Goal: Register for event/course

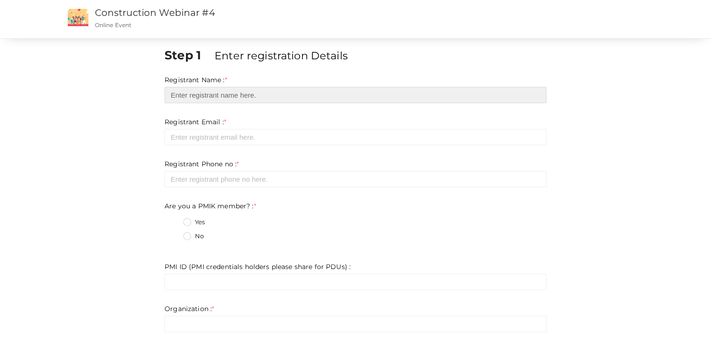
click at [253, 94] on input "text" at bounding box center [356, 95] width 382 height 16
click at [238, 97] on input "text" at bounding box center [356, 95] width 382 height 16
type input "l"
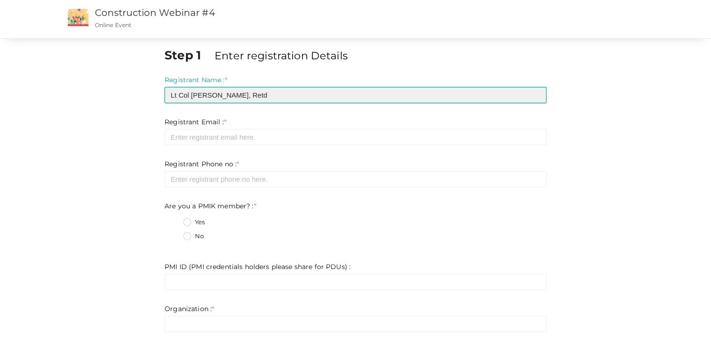
type input "Lt Col [PERSON_NAME], Retd"
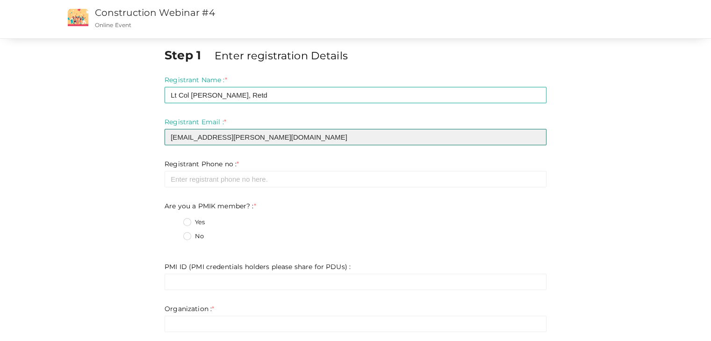
type input "[EMAIL_ADDRESS][PERSON_NAME][DOMAIN_NAME]"
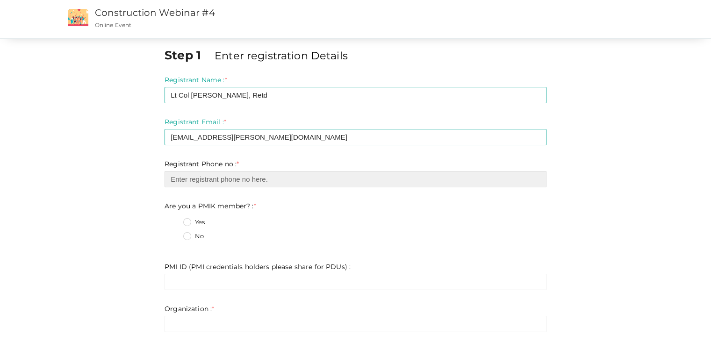
click at [178, 180] on input "number" at bounding box center [356, 179] width 382 height 16
type input "09449814171"
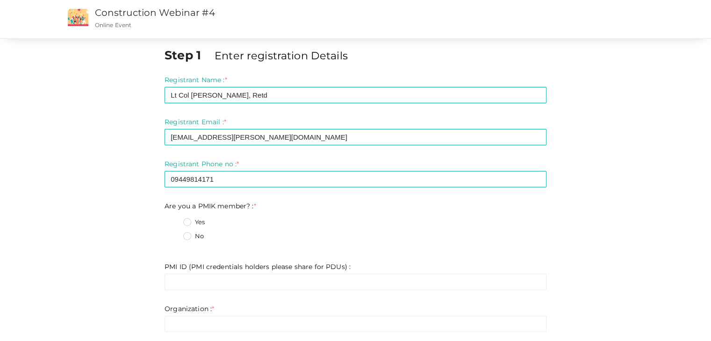
click at [185, 238] on label "No" at bounding box center [193, 236] width 21 height 9
click at [174, 234] on member\?\+1 "No" at bounding box center [174, 234] width 0 height 0
click at [197, 272] on div "PMI ID (PMI credentials holders please share for PDUs) : * Invalid Email Requir…" at bounding box center [356, 276] width 382 height 28
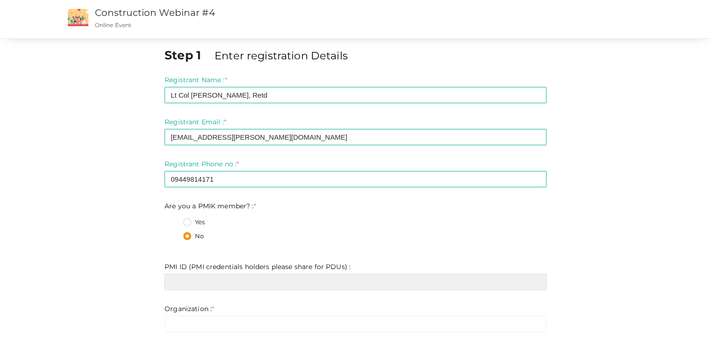
click at [199, 275] on input "text" at bounding box center [356, 282] width 382 height 16
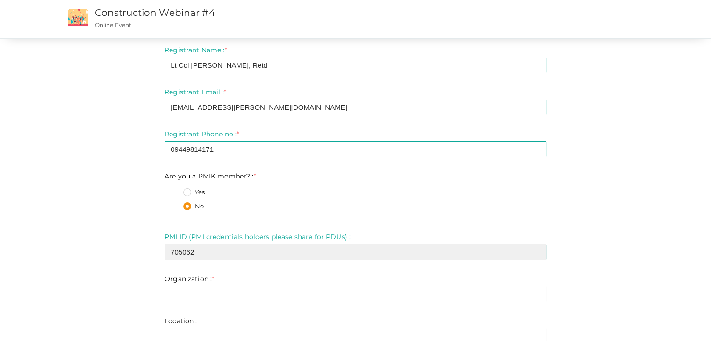
scroll to position [47, 0]
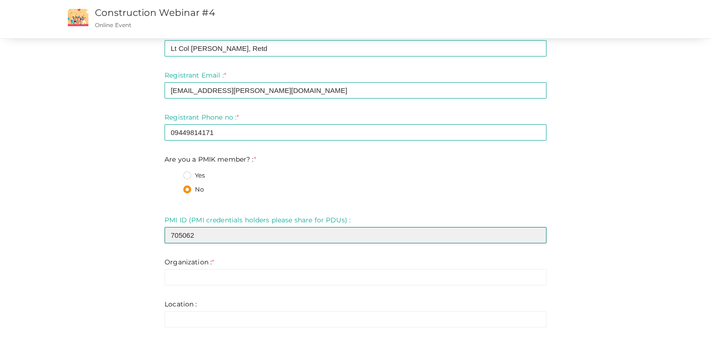
type input "705062"
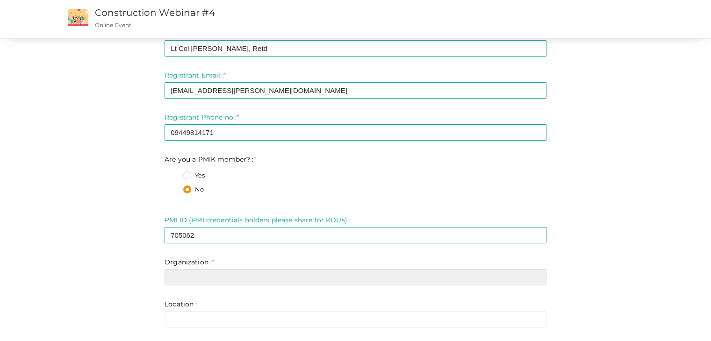
click at [195, 275] on input "text" at bounding box center [356, 277] width 382 height 16
type input "S"
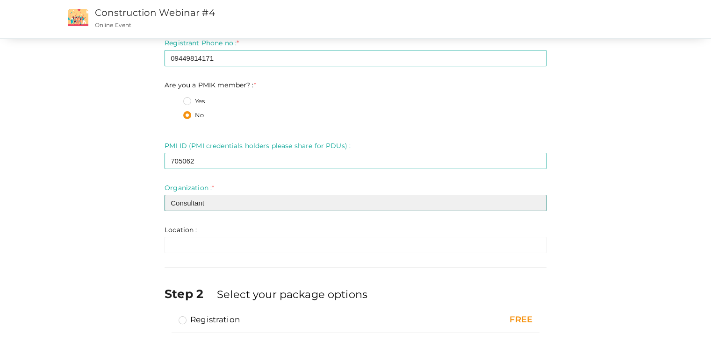
scroll to position [176, 0]
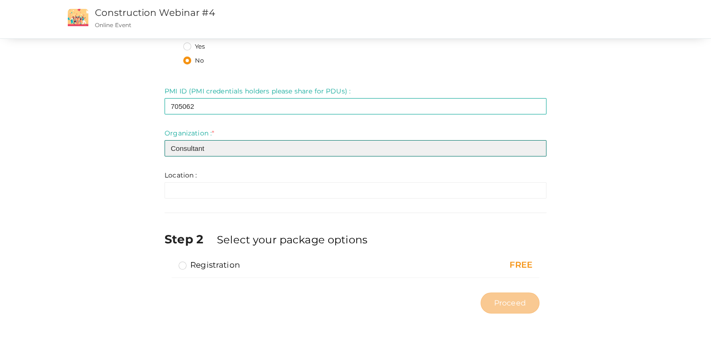
type input "Consultant"
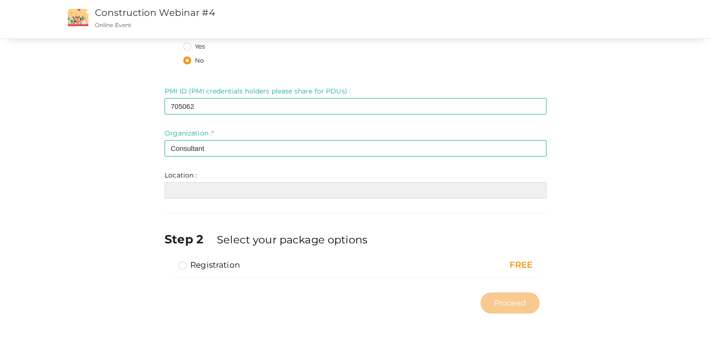
click at [212, 191] on input "text" at bounding box center [356, 190] width 382 height 16
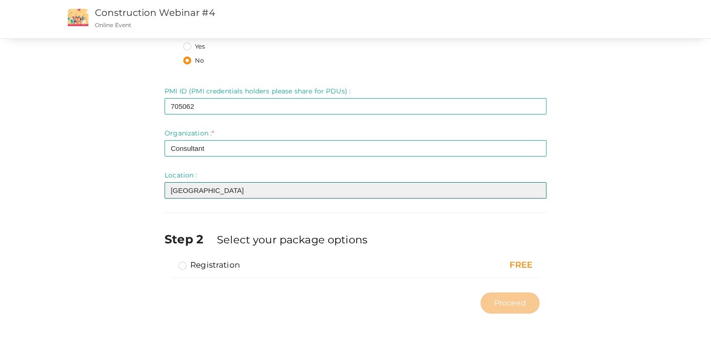
type input "[GEOGRAPHIC_DATA]"
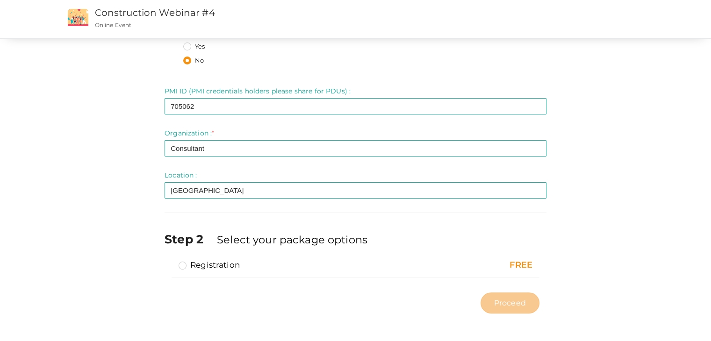
click at [181, 264] on label "Registration" at bounding box center [209, 265] width 61 height 11
click at [169, 261] on input "Registration" at bounding box center [169, 261] width 0 height 0
click at [492, 306] on button "Proceed" at bounding box center [510, 303] width 59 height 21
